Goal: Check status: Check status

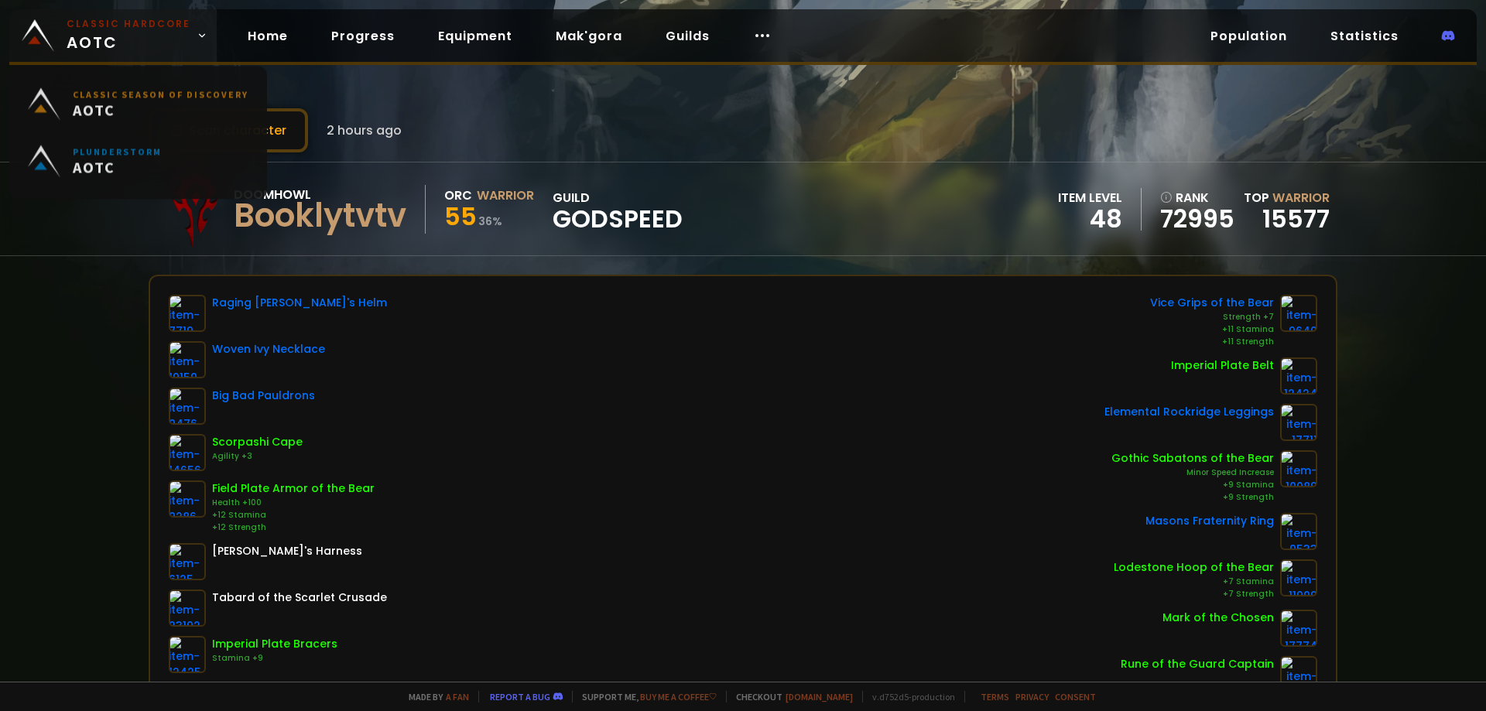
click at [153, 41] on span "Classic Hardcore AOTC" at bounding box center [129, 35] width 124 height 37
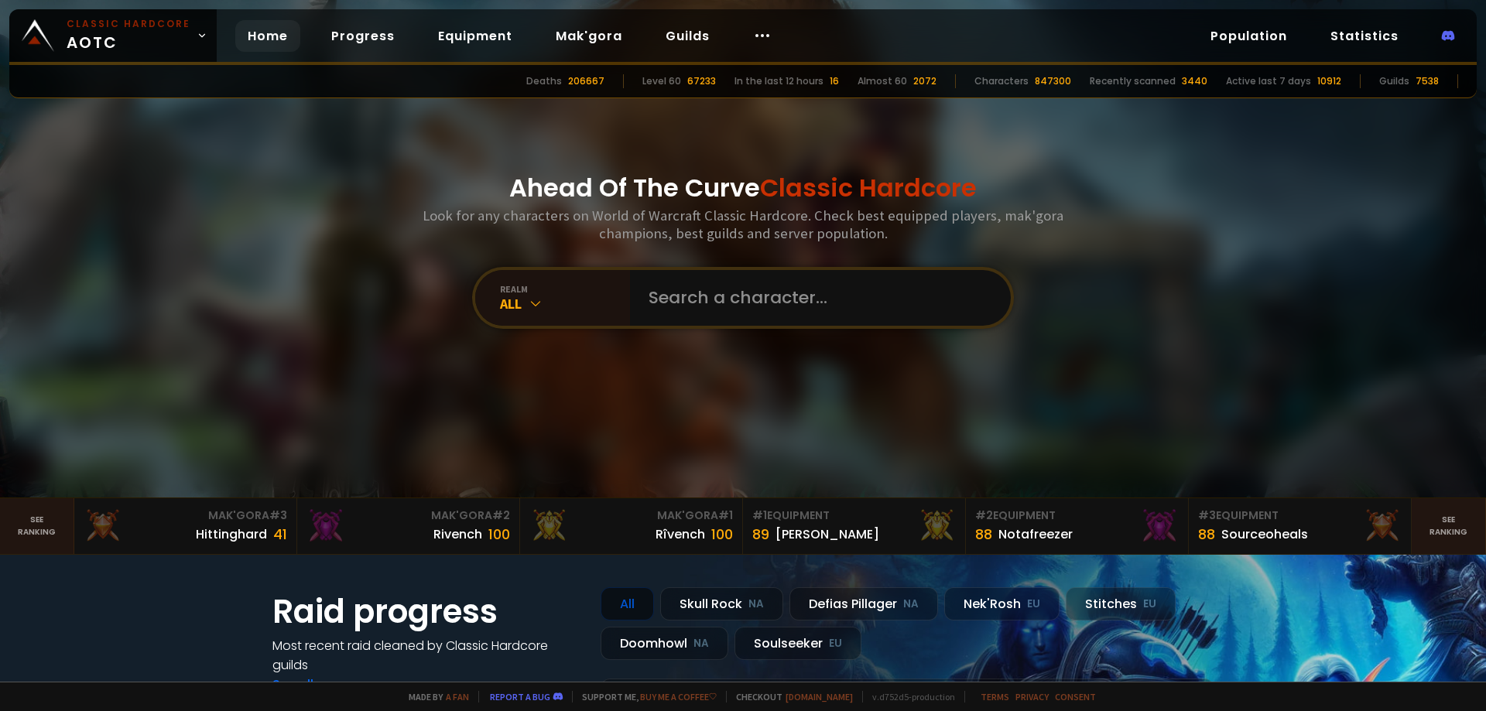
click at [712, 329] on div "Ahead Of The Curve Classic Hardcore Look for any characters on World of Warcraf…" at bounding box center [743, 249] width 933 height 498
click at [705, 307] on input "text" at bounding box center [815, 298] width 353 height 56
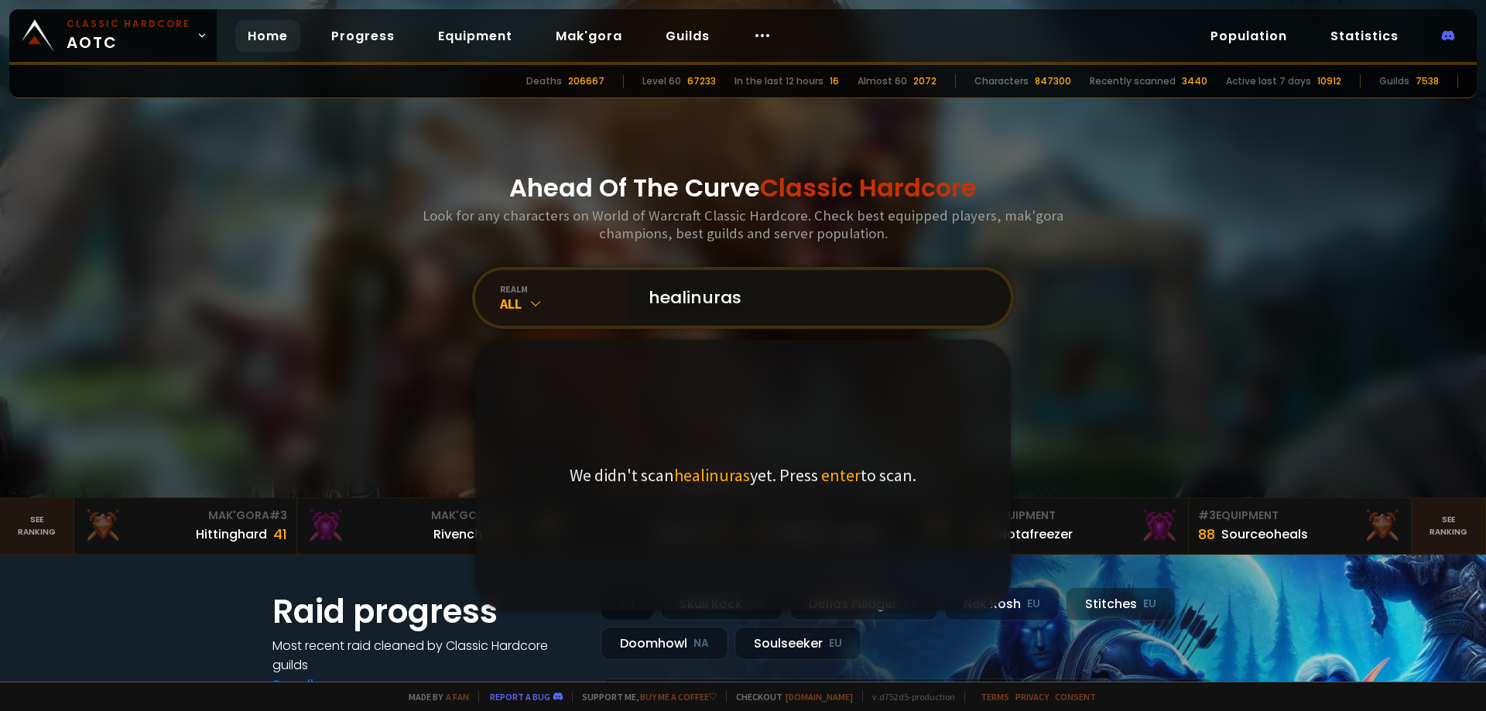
type input "healinurass"
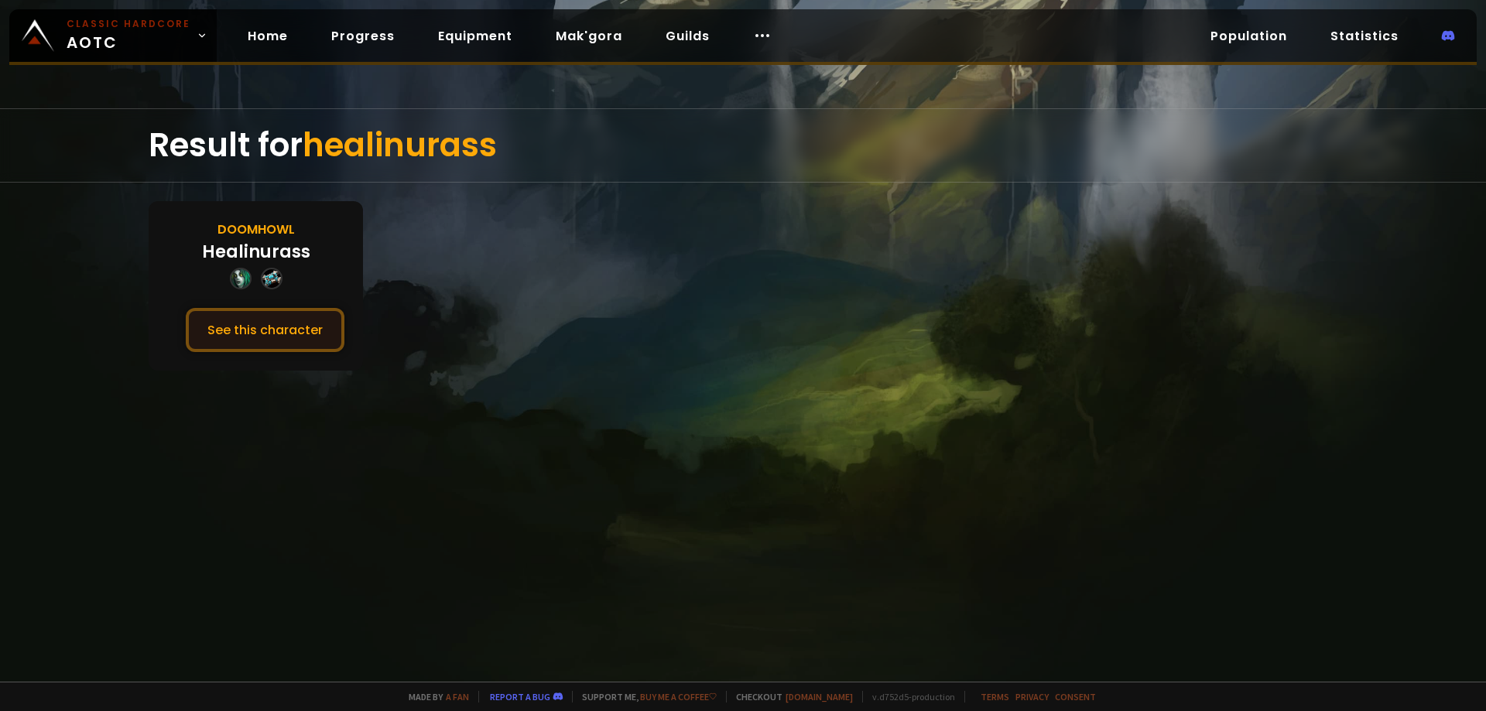
click at [278, 327] on button "See this character" at bounding box center [265, 330] width 159 height 44
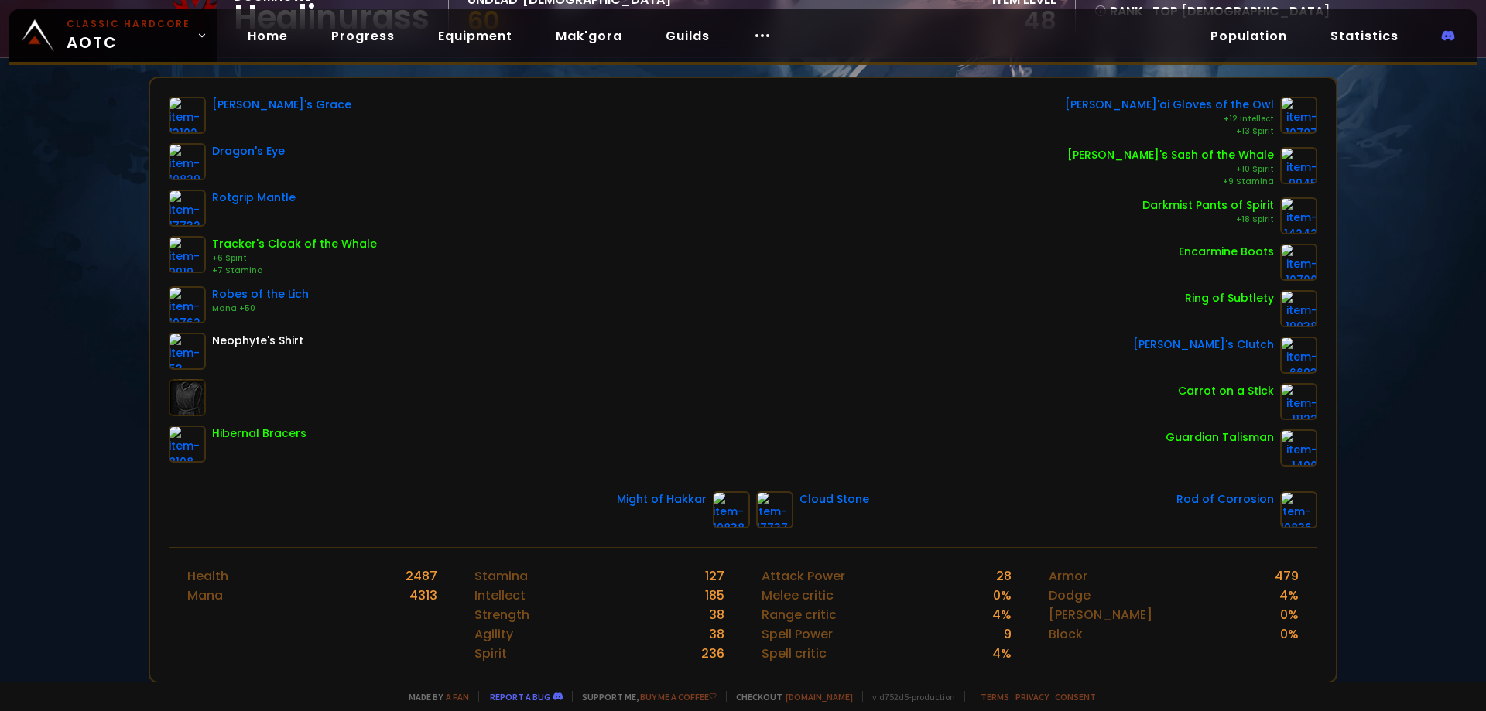
drag, startPoint x: 513, startPoint y: 331, endPoint x: 554, endPoint y: 414, distance: 92.8
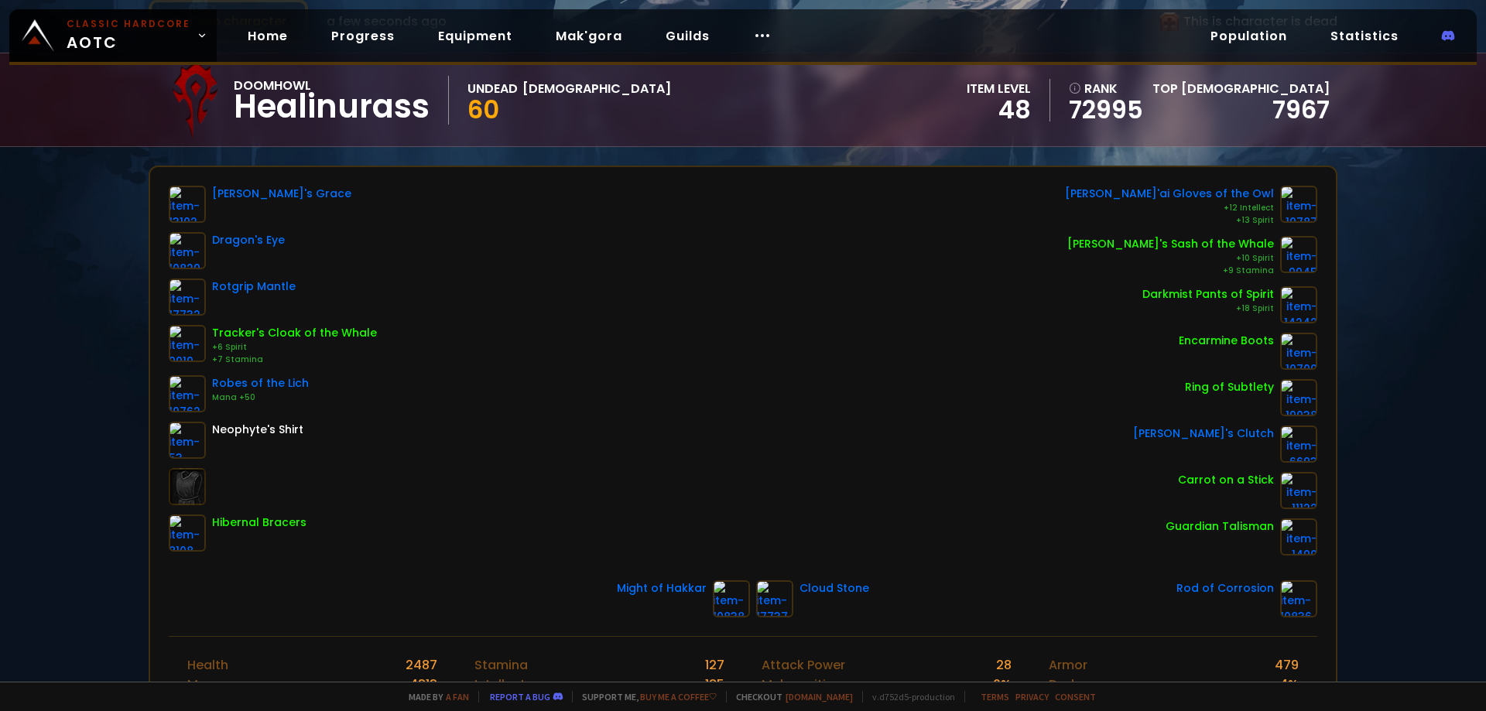
scroll to position [92, 0]
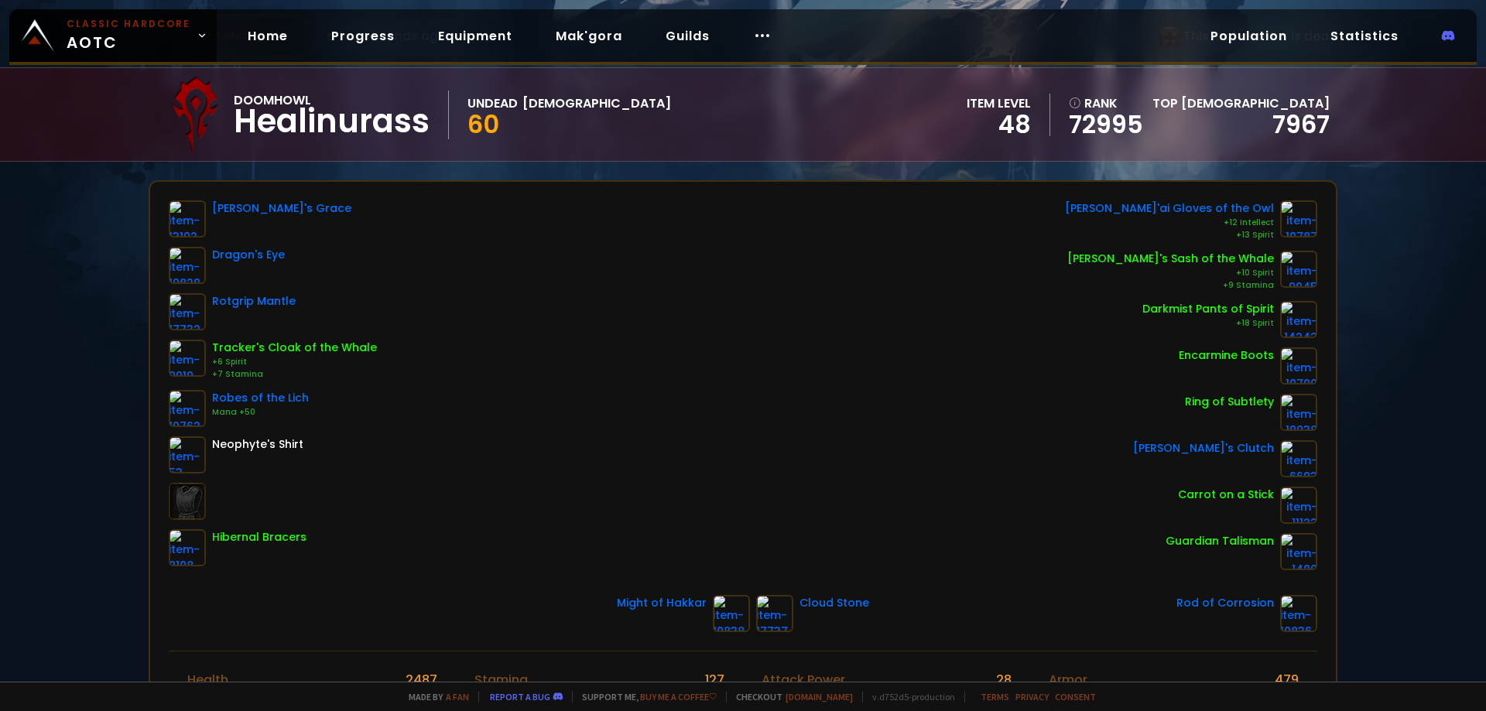
drag, startPoint x: 553, startPoint y: 400, endPoint x: 560, endPoint y: 366, distance: 34.8
